Goal: Transaction & Acquisition: Purchase product/service

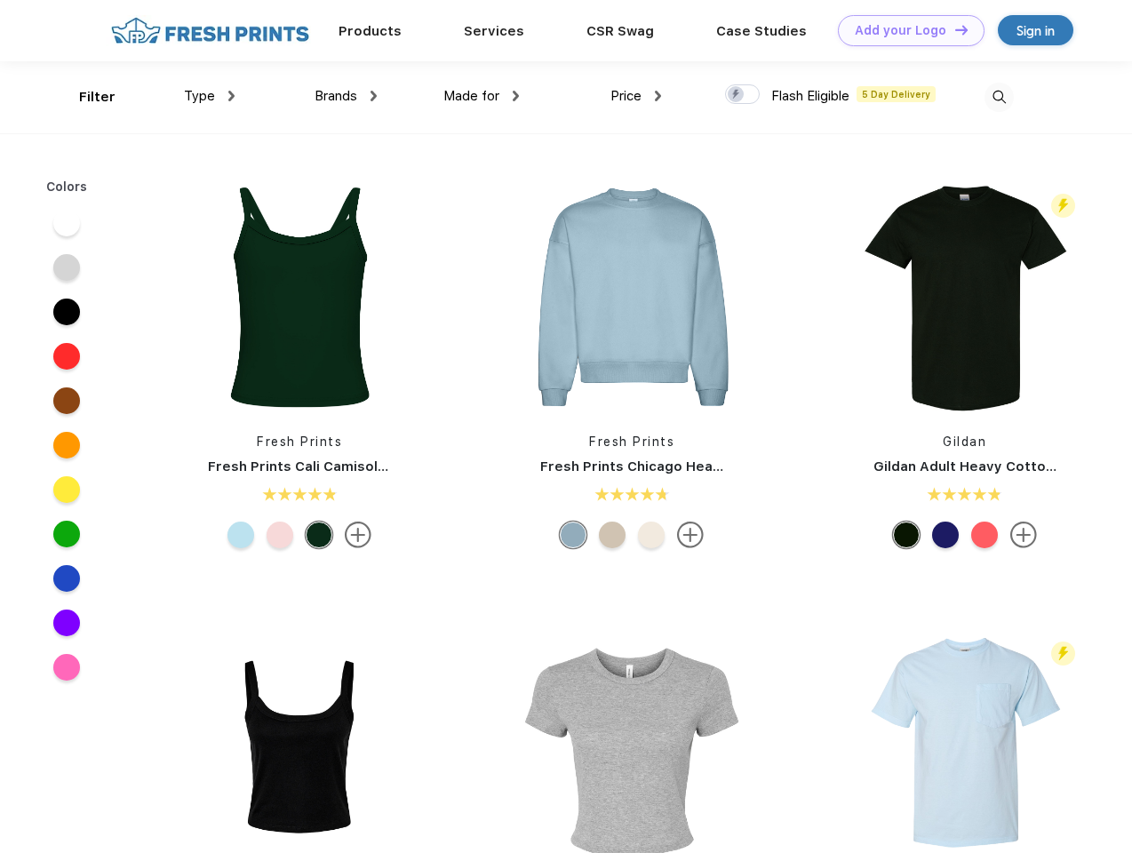
click at [905, 30] on link "Add your Logo Design Tool" at bounding box center [911, 30] width 147 height 31
click at [0, 0] on div "Design Tool" at bounding box center [0, 0] width 0 height 0
click at [953, 29] on link "Add your Logo Design Tool" at bounding box center [911, 30] width 147 height 31
click at [85, 97] on div "Filter" at bounding box center [97, 97] width 36 height 20
click at [210, 96] on span "Type" at bounding box center [199, 96] width 31 height 16
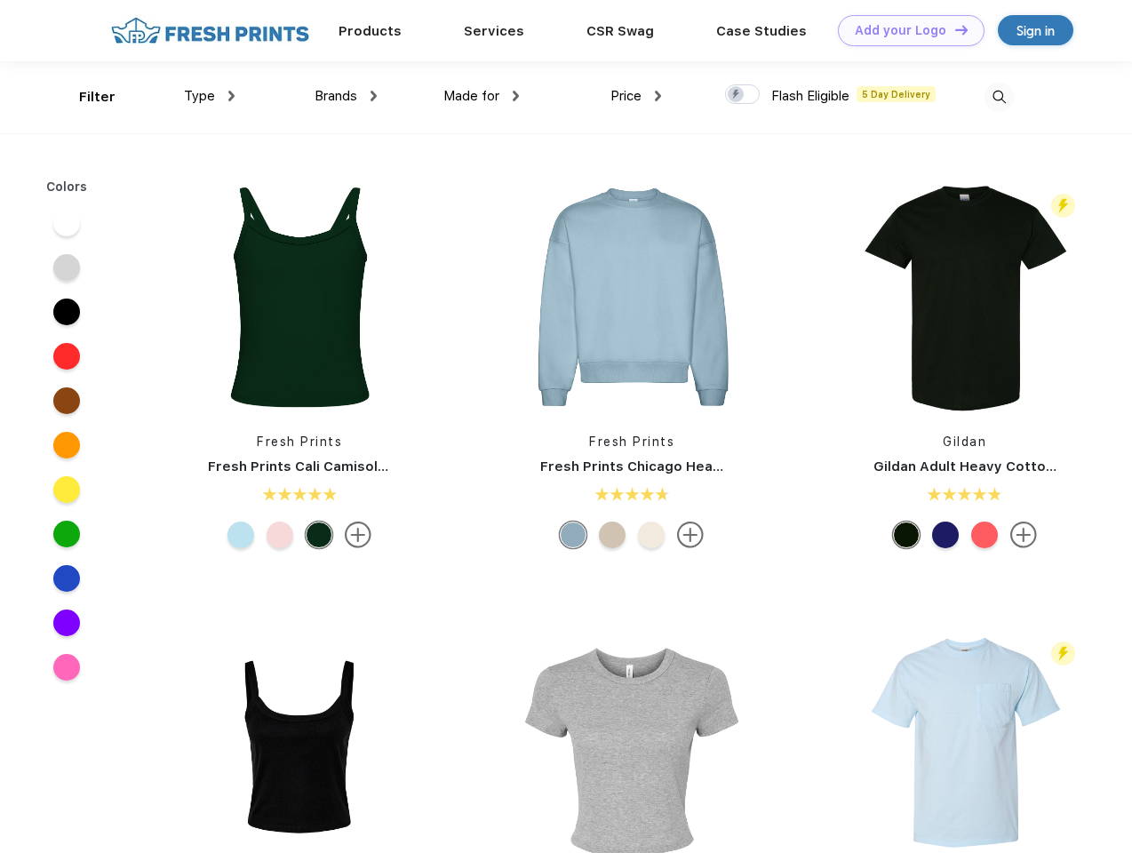
click at [346, 96] on span "Brands" at bounding box center [336, 96] width 43 height 16
click at [482, 96] on span "Made for" at bounding box center [471, 96] width 56 height 16
click at [636, 96] on span "Price" at bounding box center [625, 96] width 31 height 16
click at [743, 95] on div at bounding box center [742, 94] width 35 height 20
click at [737, 95] on input "checkbox" at bounding box center [731, 90] width 12 height 12
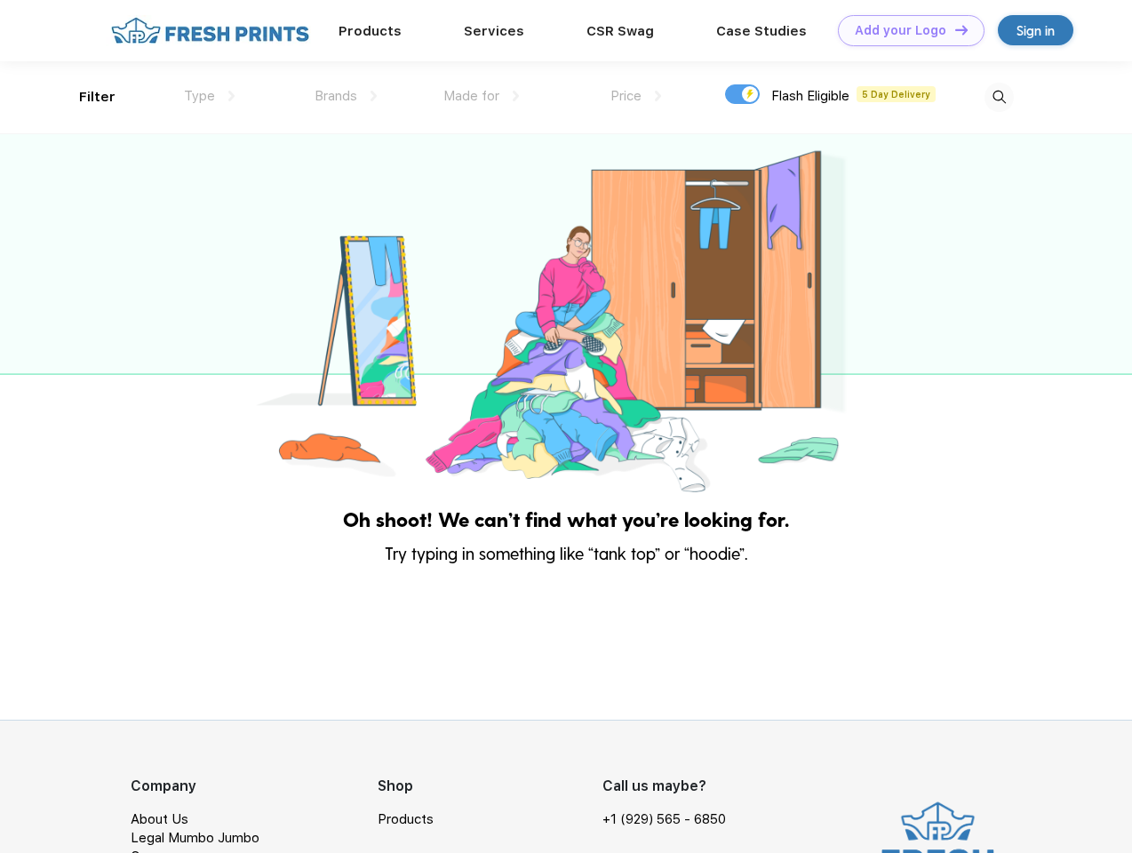
click at [999, 97] on img at bounding box center [998, 97] width 29 height 29
